Goal: Navigation & Orientation: Find specific page/section

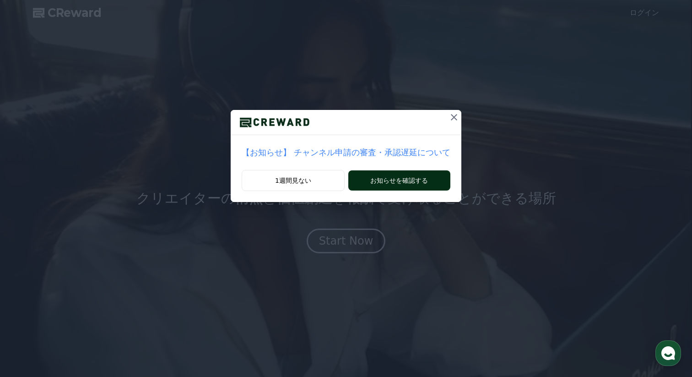
click at [400, 181] on button "お知らせを確認する" at bounding box center [399, 180] width 102 height 20
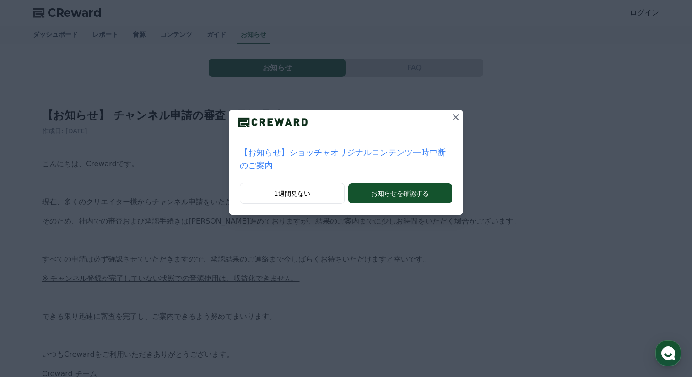
click at [453, 115] on icon at bounding box center [455, 117] width 6 height 6
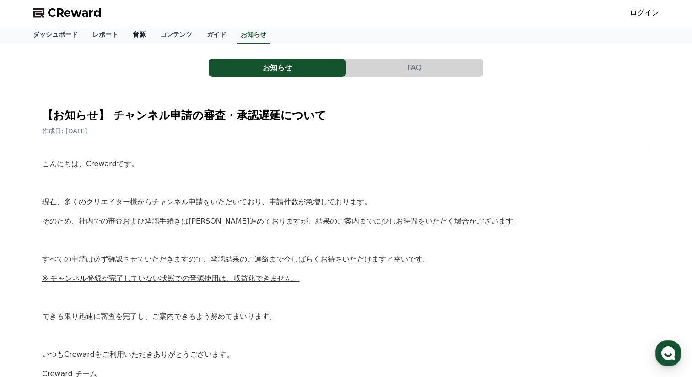
click at [143, 33] on link "音源" at bounding box center [138, 34] width 27 height 17
